Goal: Communication & Community: Answer question/provide support

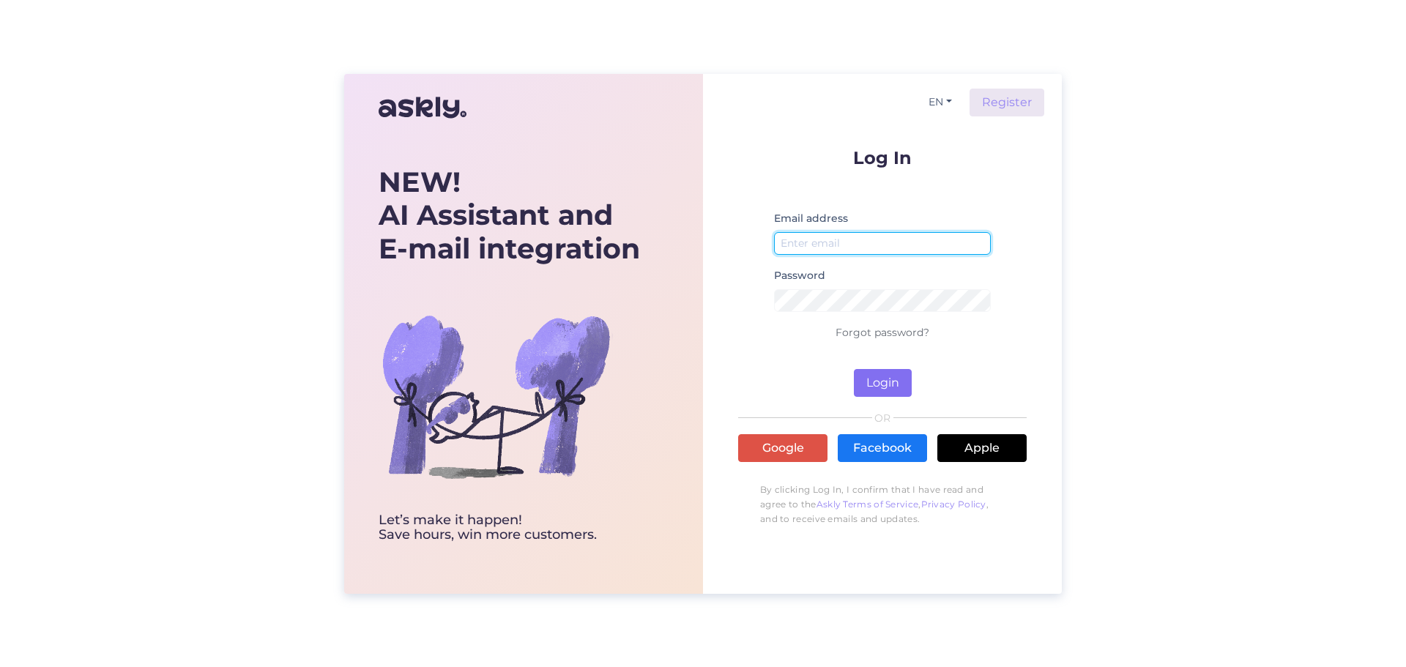
type input "[EMAIL_ADDRESS][DOMAIN_NAME]"
click at [886, 383] on button "Login" at bounding box center [883, 383] width 58 height 28
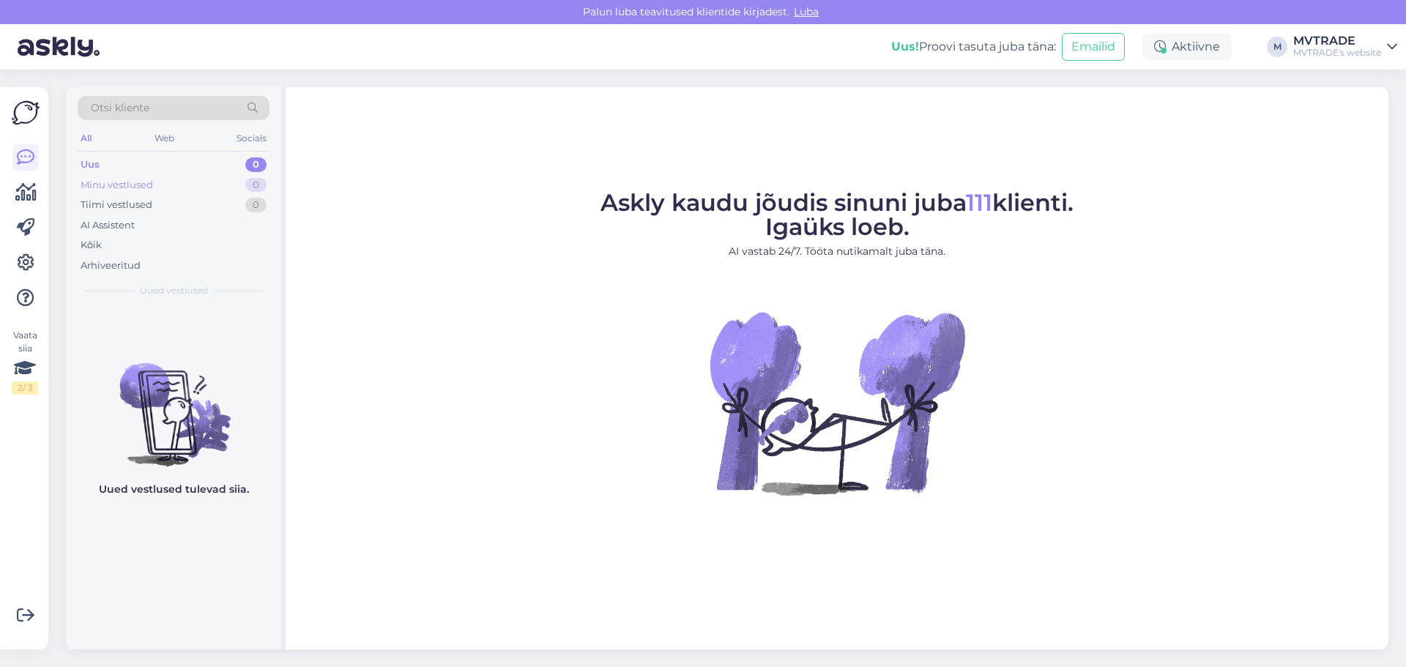
click at [176, 176] on div "Minu vestlused 0" at bounding box center [174, 185] width 192 height 20
click at [153, 197] on div "Tiimi vestlused 0" at bounding box center [174, 205] width 192 height 20
click at [130, 236] on div "Kõik" at bounding box center [174, 245] width 192 height 20
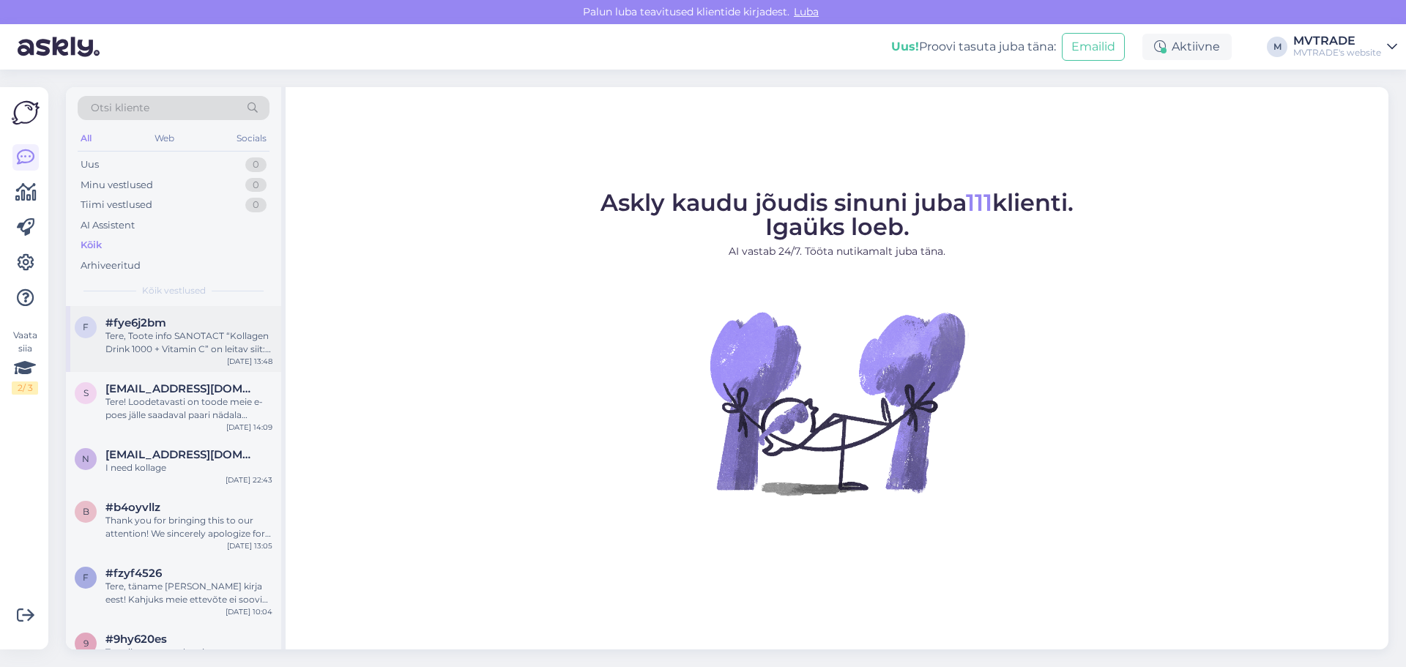
click at [187, 337] on div "Tere, Toote info SANOTACT “Kollagen Drink 1000 + Vitamin C” on leitav siit: [UR…" at bounding box center [188, 342] width 167 height 26
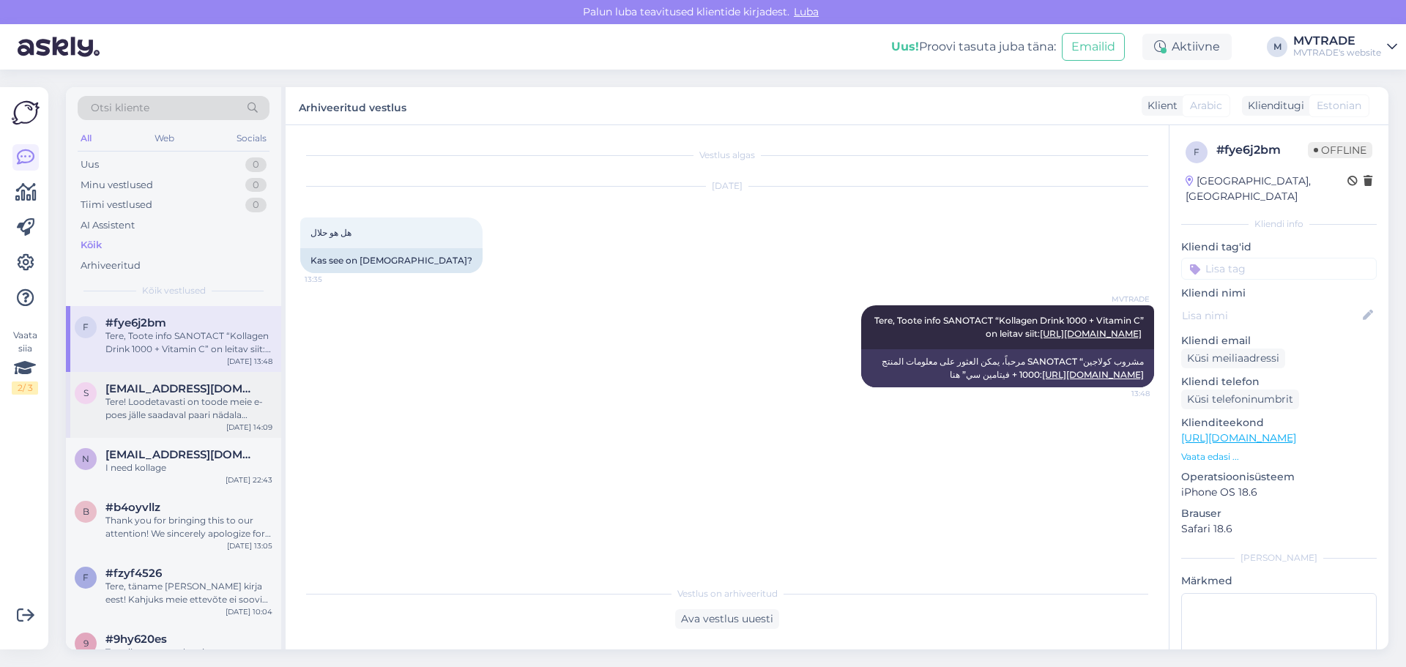
click at [266, 408] on div "Tere! Loodetavasti on toode meie e-poes jälle saadaval paari nädala jooksul." at bounding box center [188, 408] width 167 height 26
